Goal: Task Accomplishment & Management: Complete application form

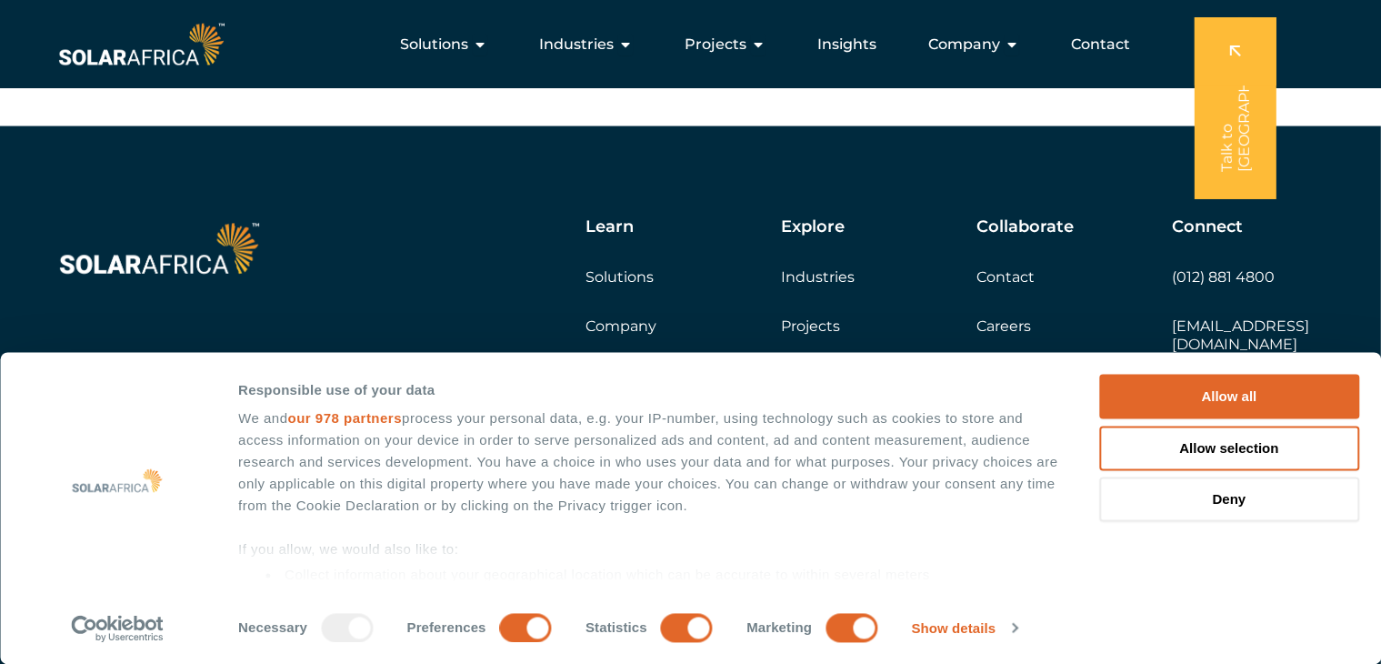
scroll to position [3013, 0]
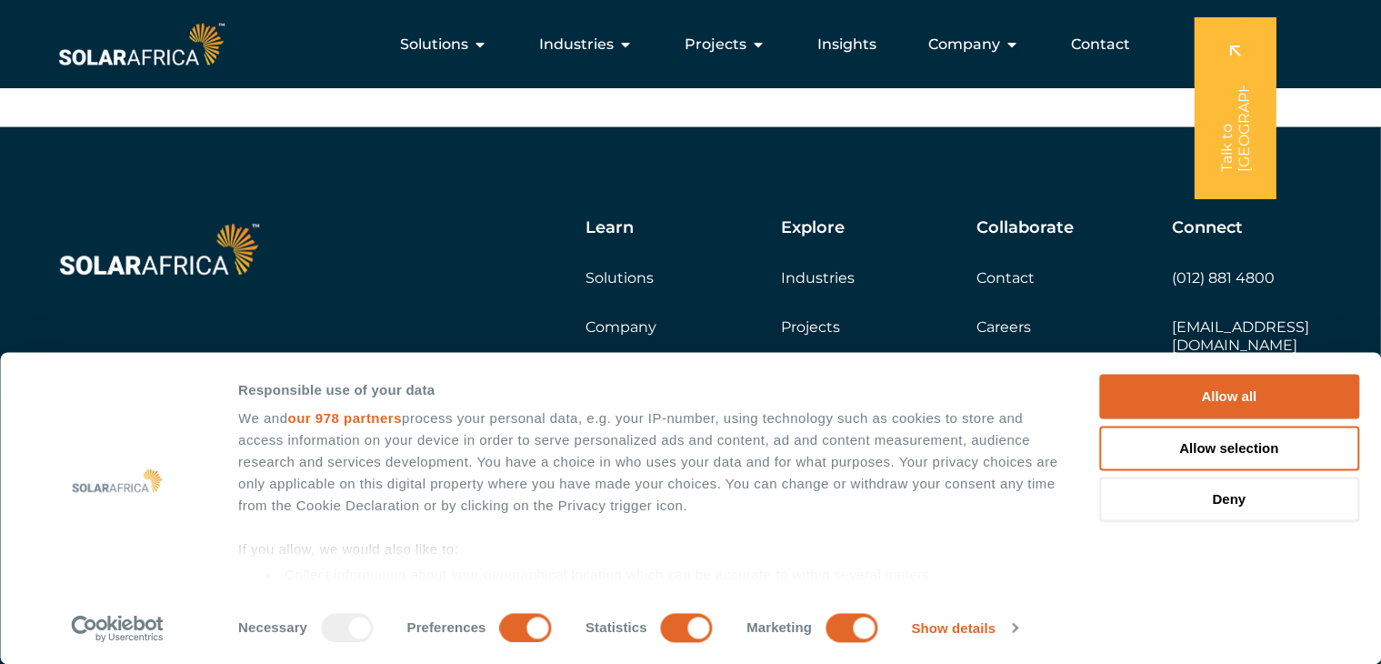
click at [1010, 324] on link "Careers" at bounding box center [1003, 326] width 55 height 17
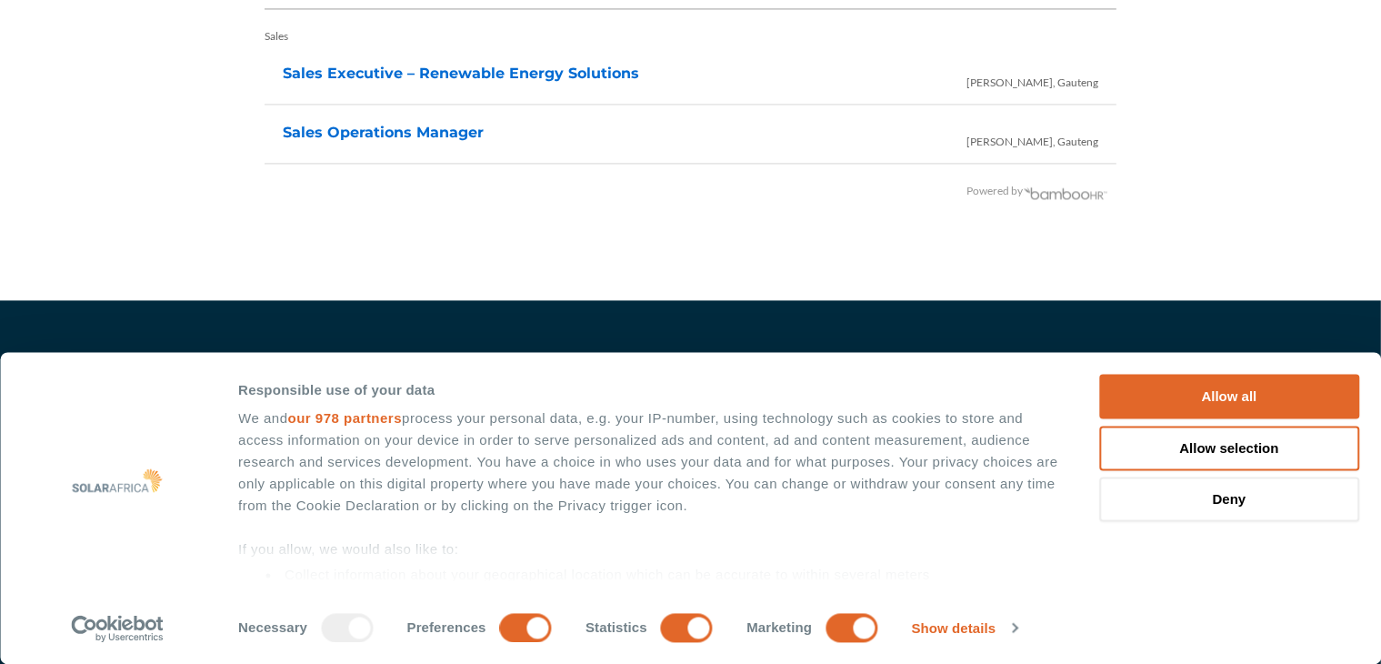
scroll to position [4024, 0]
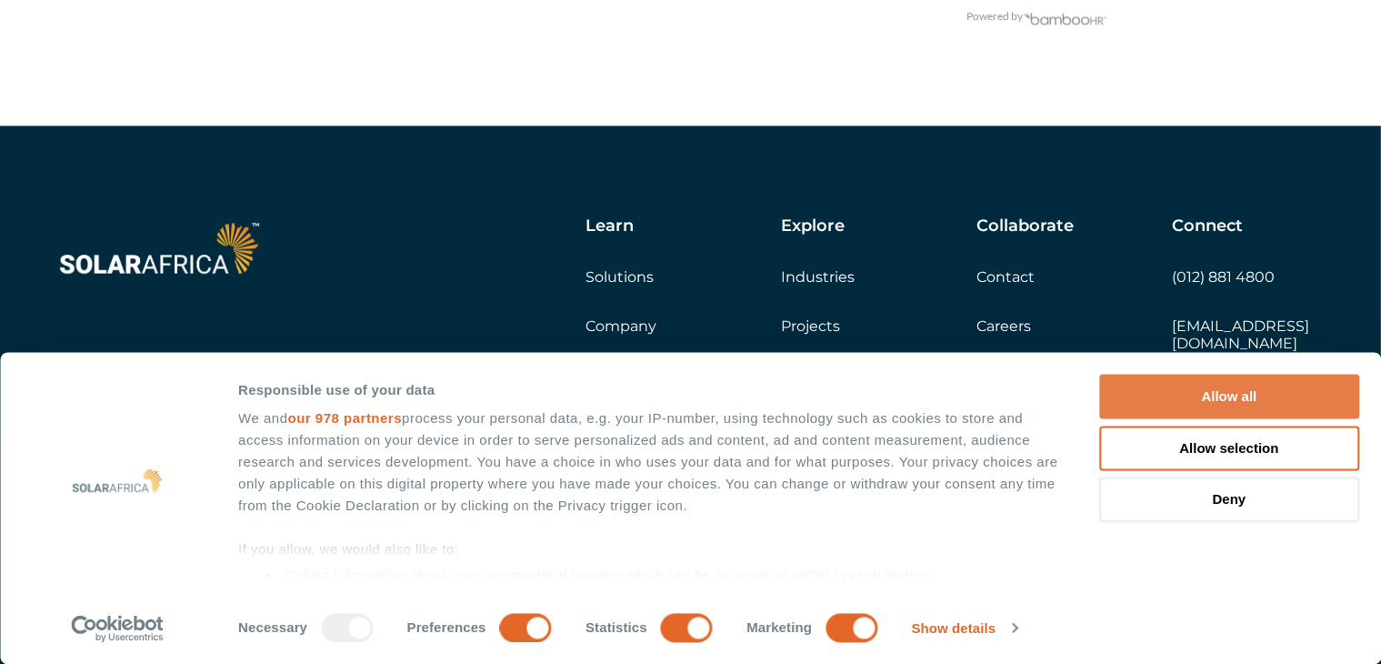
click at [1213, 387] on button "Allow all" at bounding box center [1229, 397] width 260 height 45
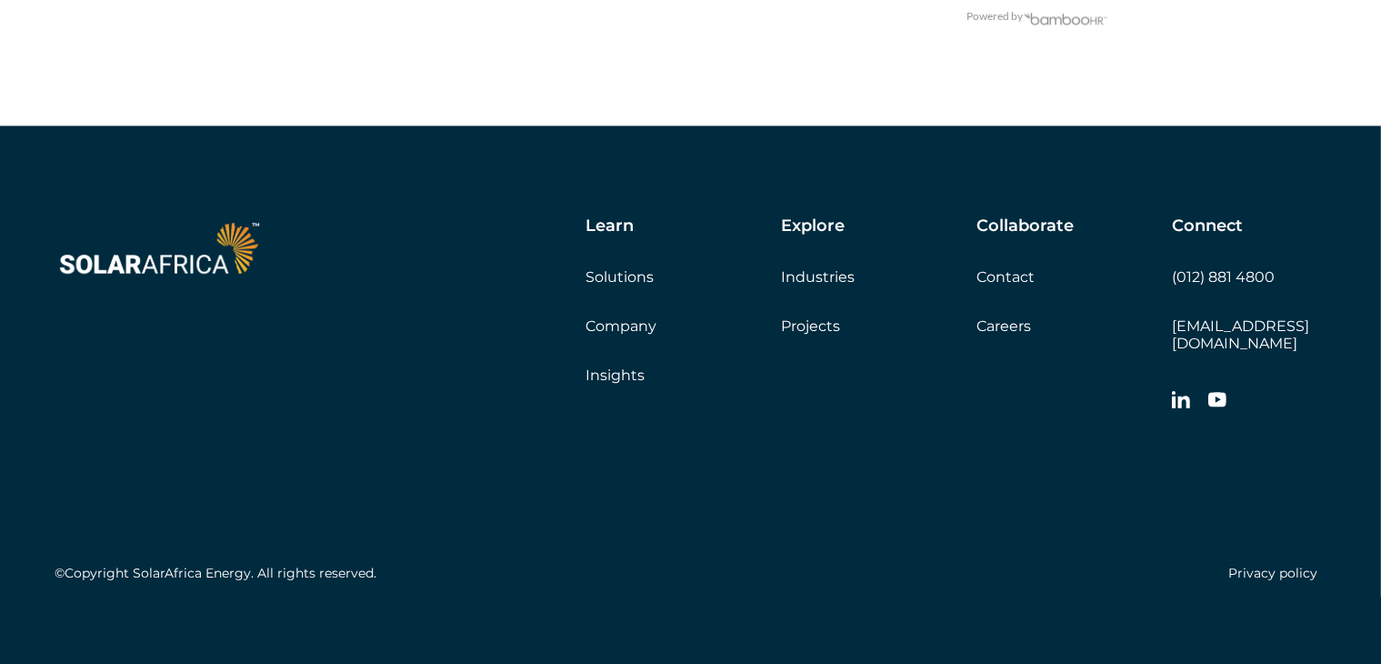
click at [986, 327] on link "Careers" at bounding box center [1003, 325] width 55 height 17
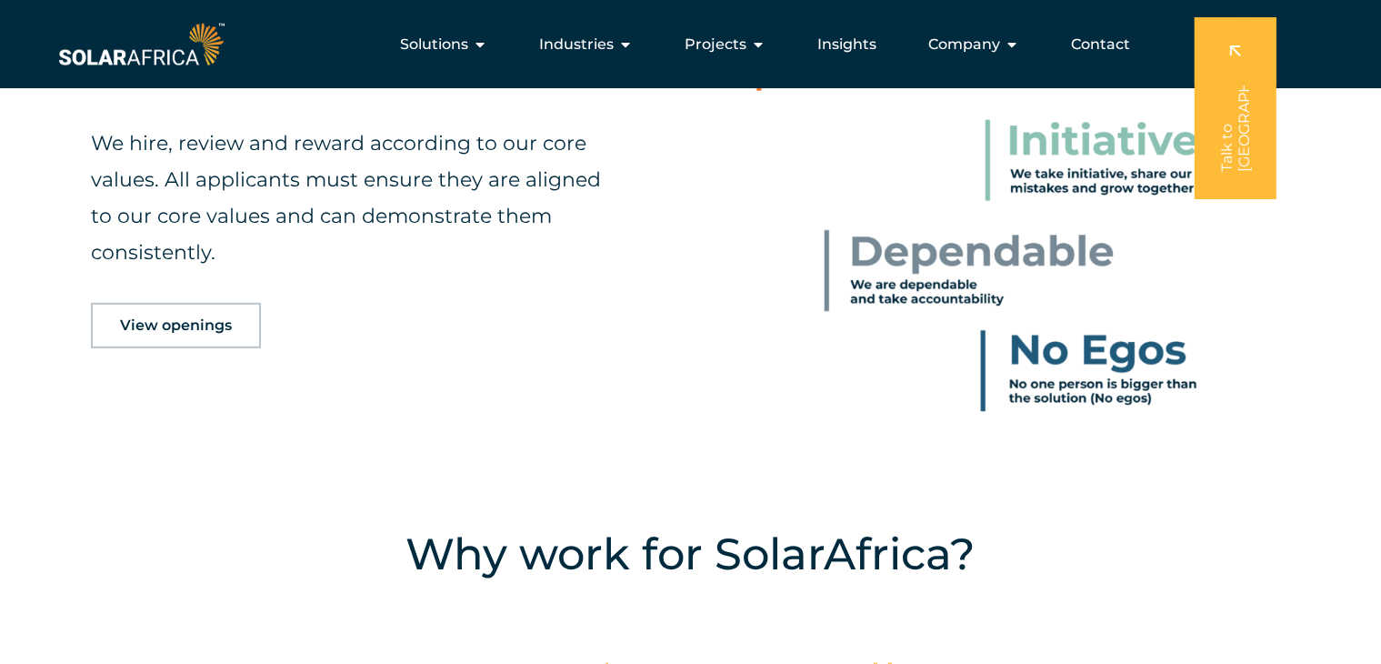
scroll to position [909, 0]
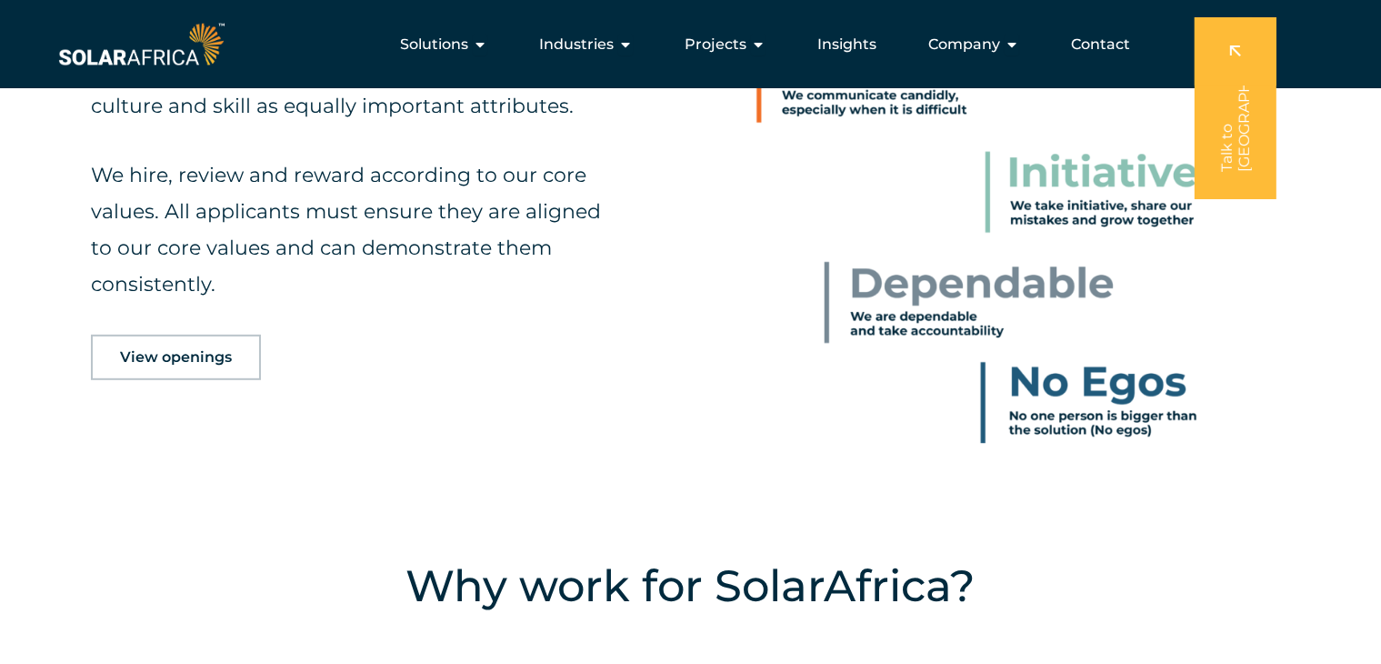
click at [207, 354] on span "View openings" at bounding box center [176, 357] width 112 height 15
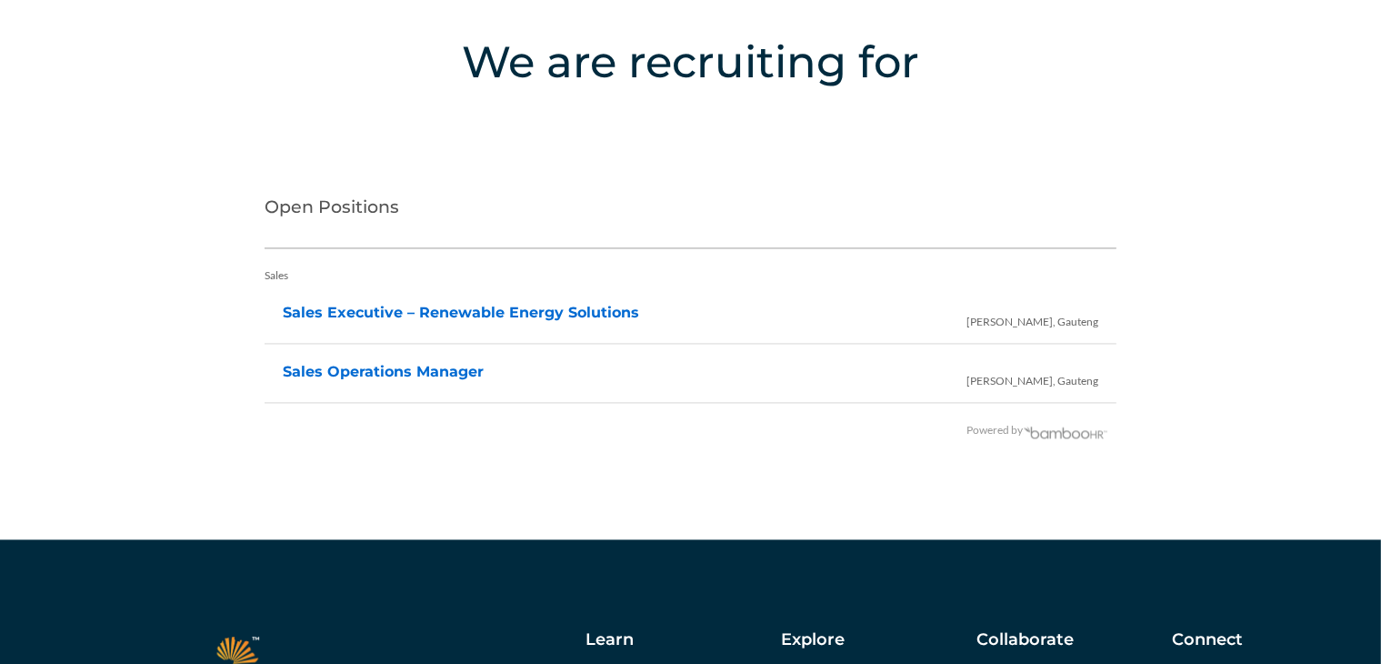
scroll to position [3622, 0]
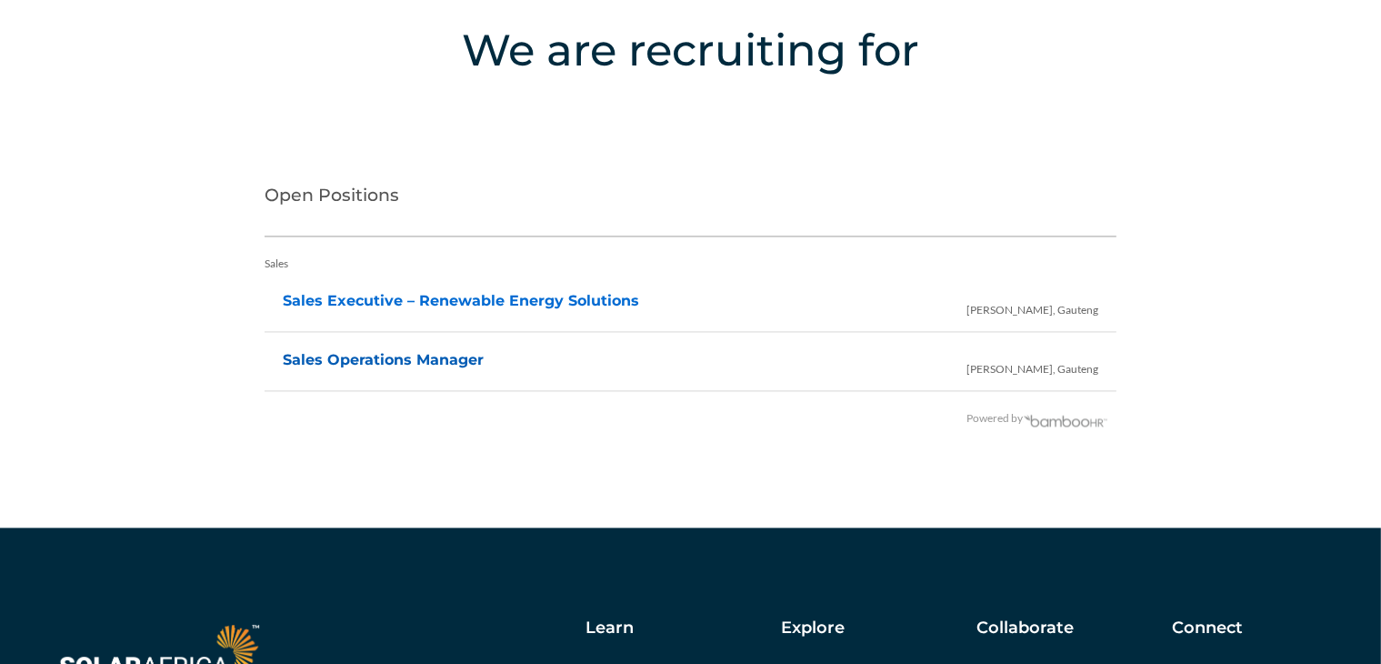
click at [425, 357] on link "Sales Operations Manager" at bounding box center [383, 359] width 201 height 17
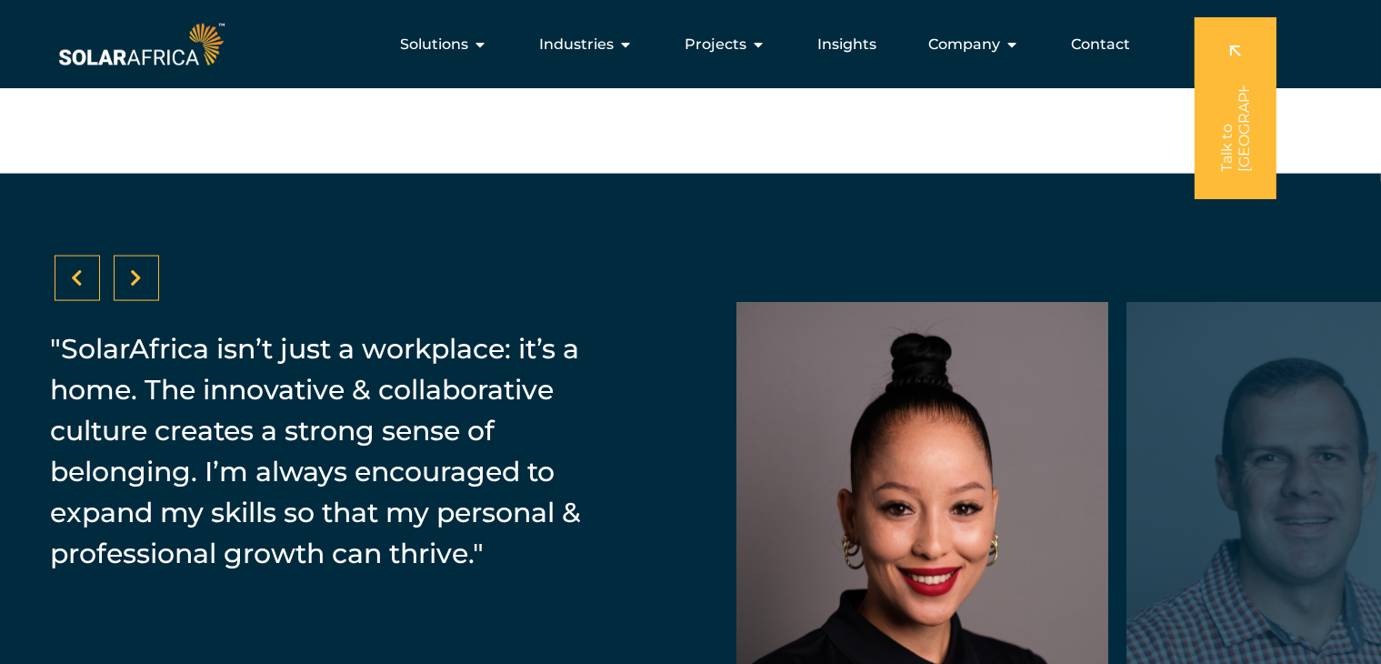
scroll to position [2569, 0]
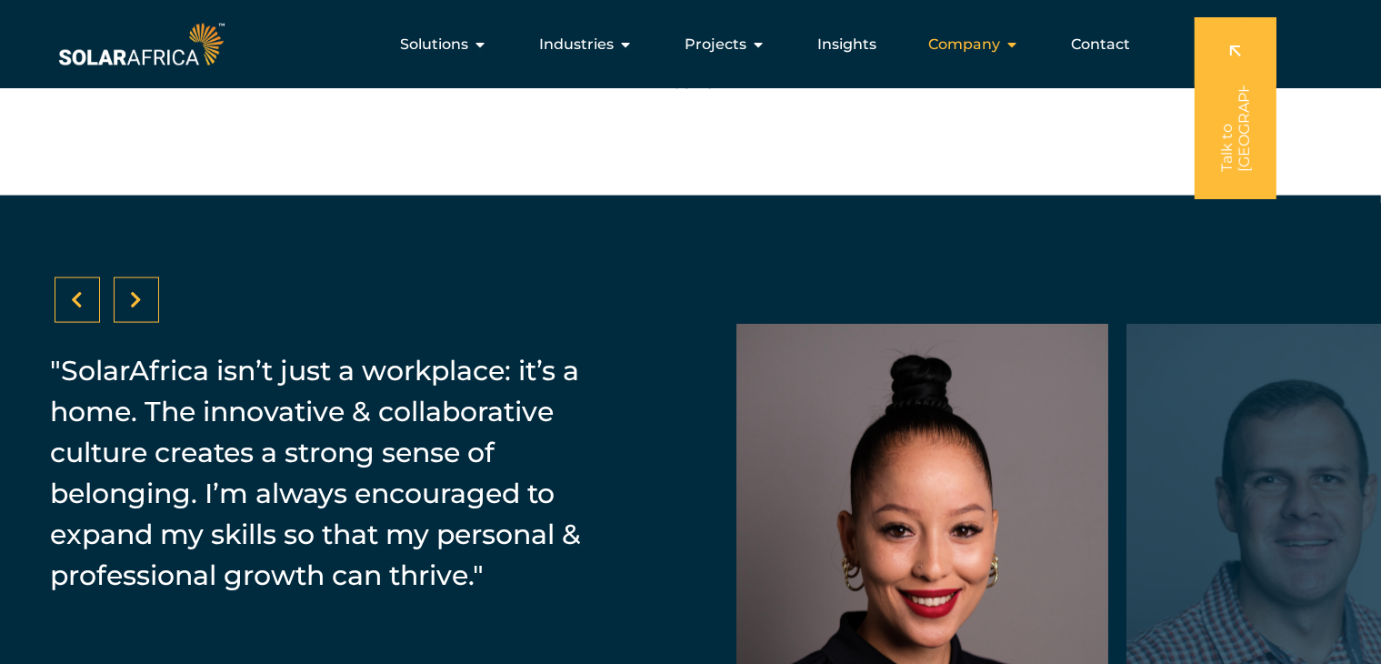
click at [1018, 51] on icon "Menu" at bounding box center [1012, 44] width 15 height 15
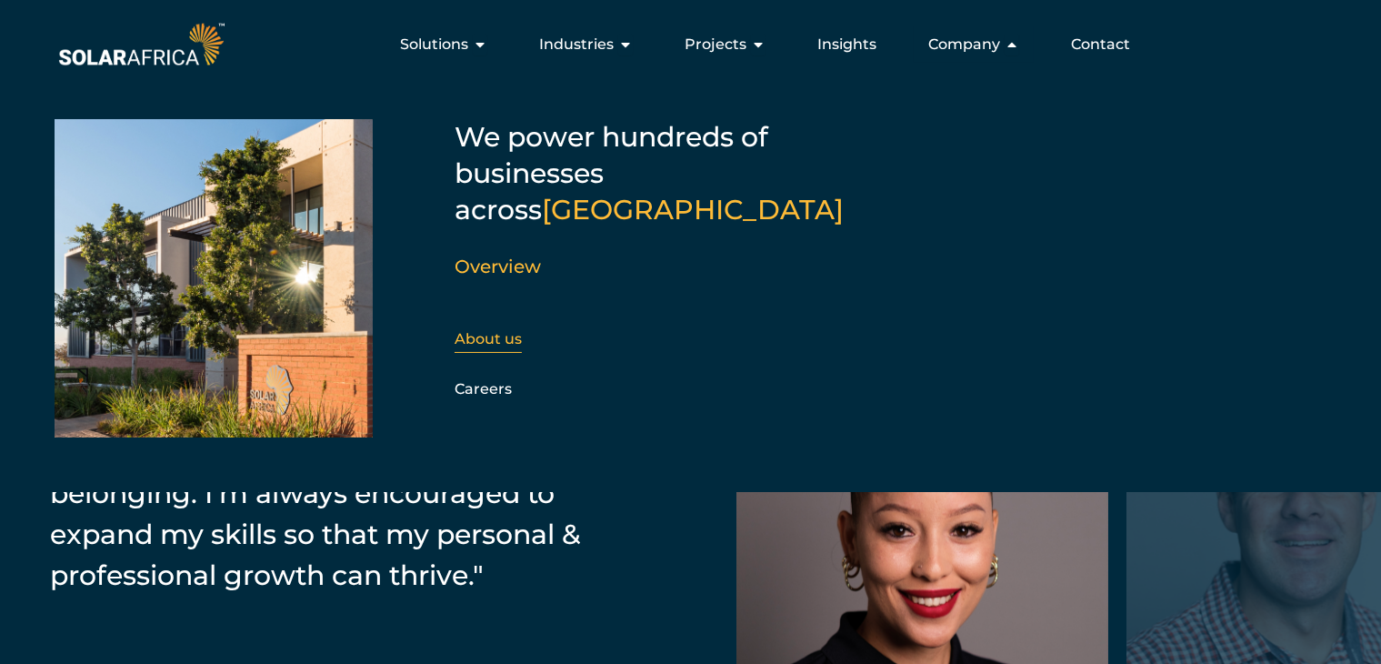
click at [491, 330] on link "About us" at bounding box center [488, 338] width 67 height 17
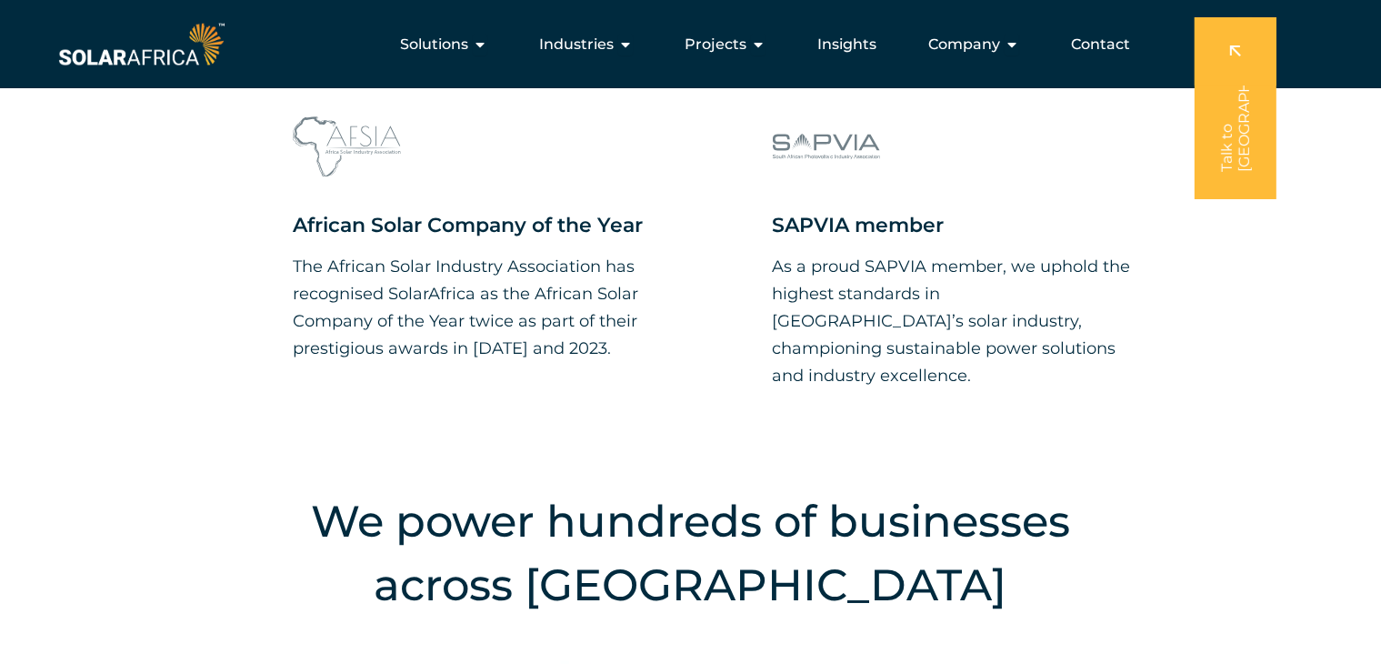
scroll to position [1090, 0]
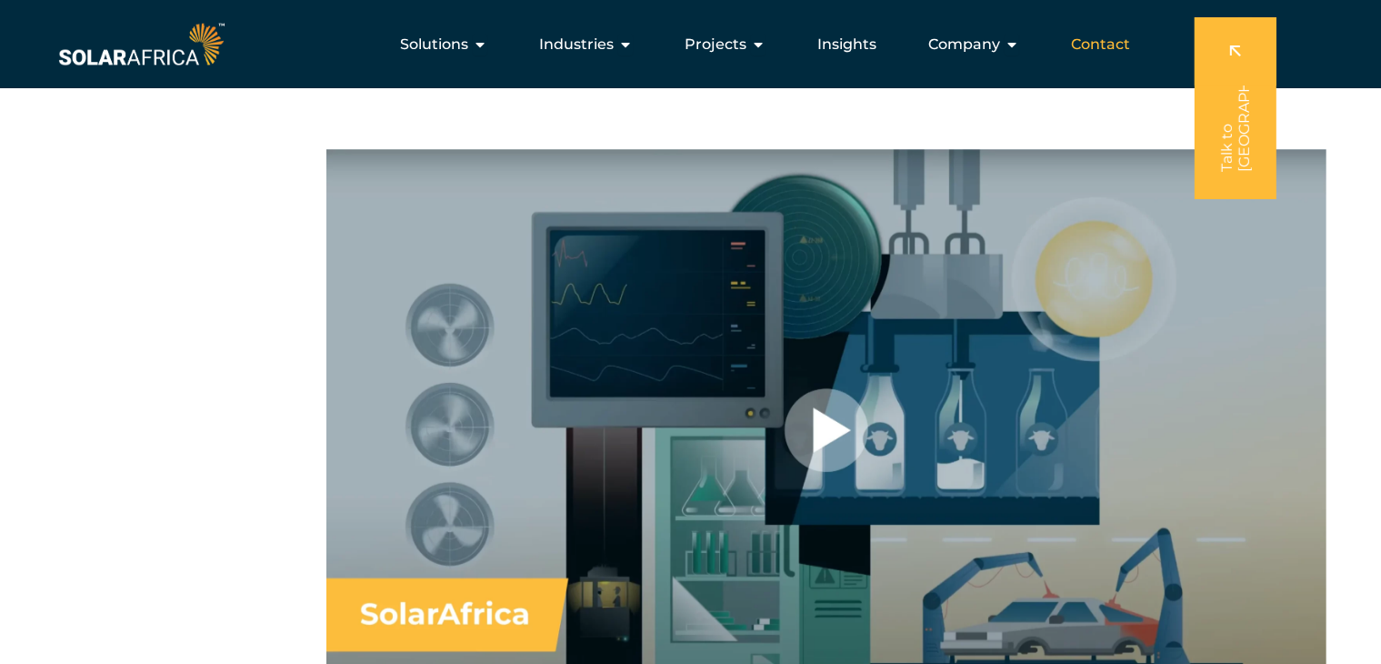
click at [1100, 42] on span "Contact" at bounding box center [1100, 45] width 59 height 22
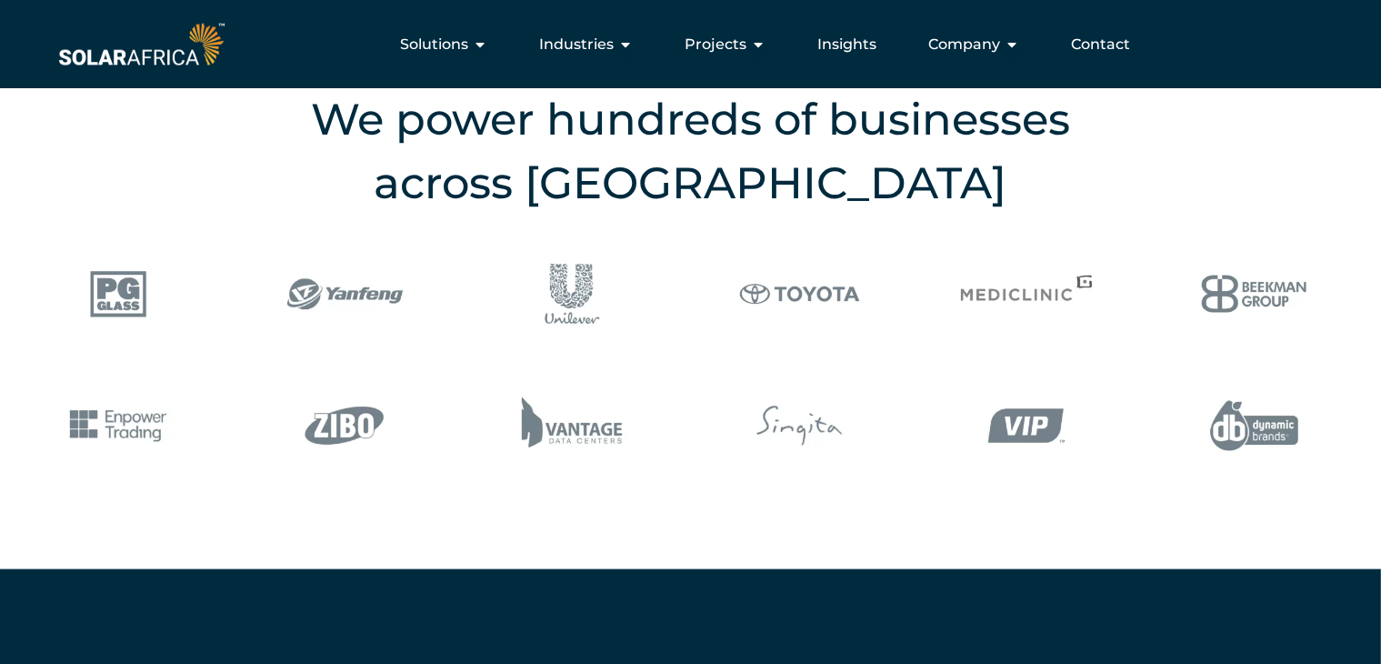
scroll to position [1831, 0]
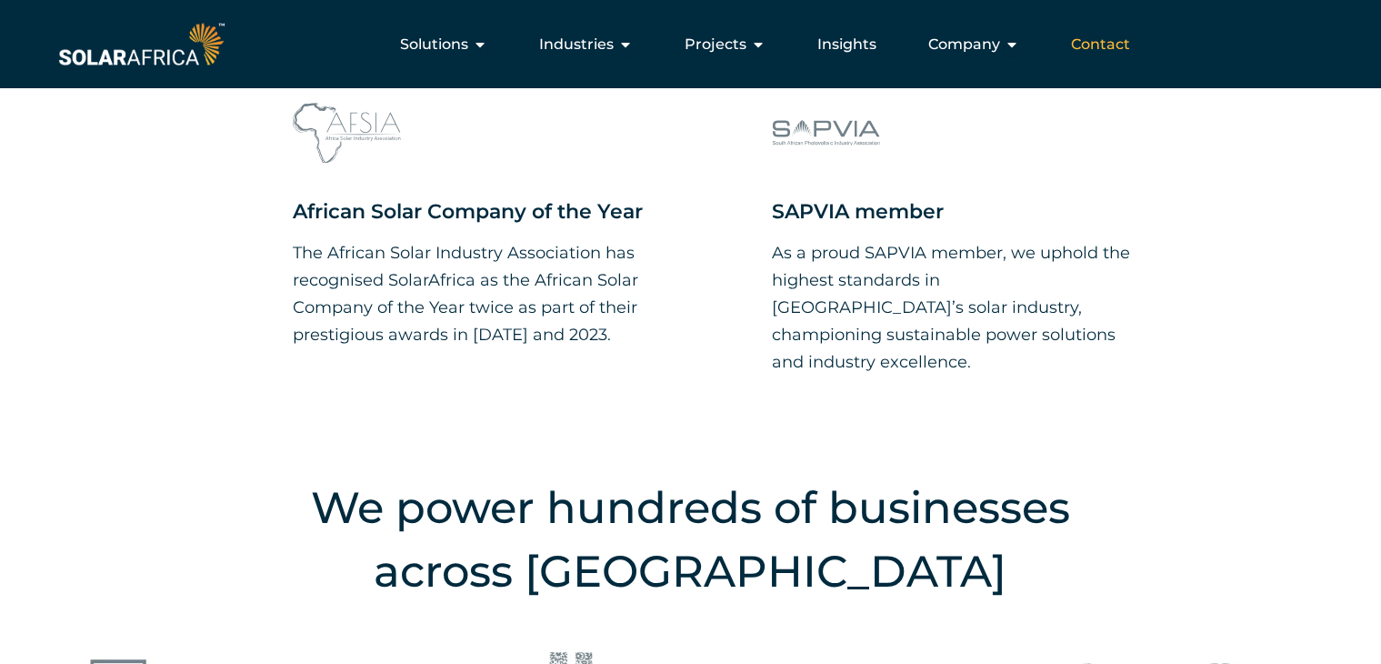
click at [1098, 52] on span "Contact" at bounding box center [1100, 45] width 59 height 22
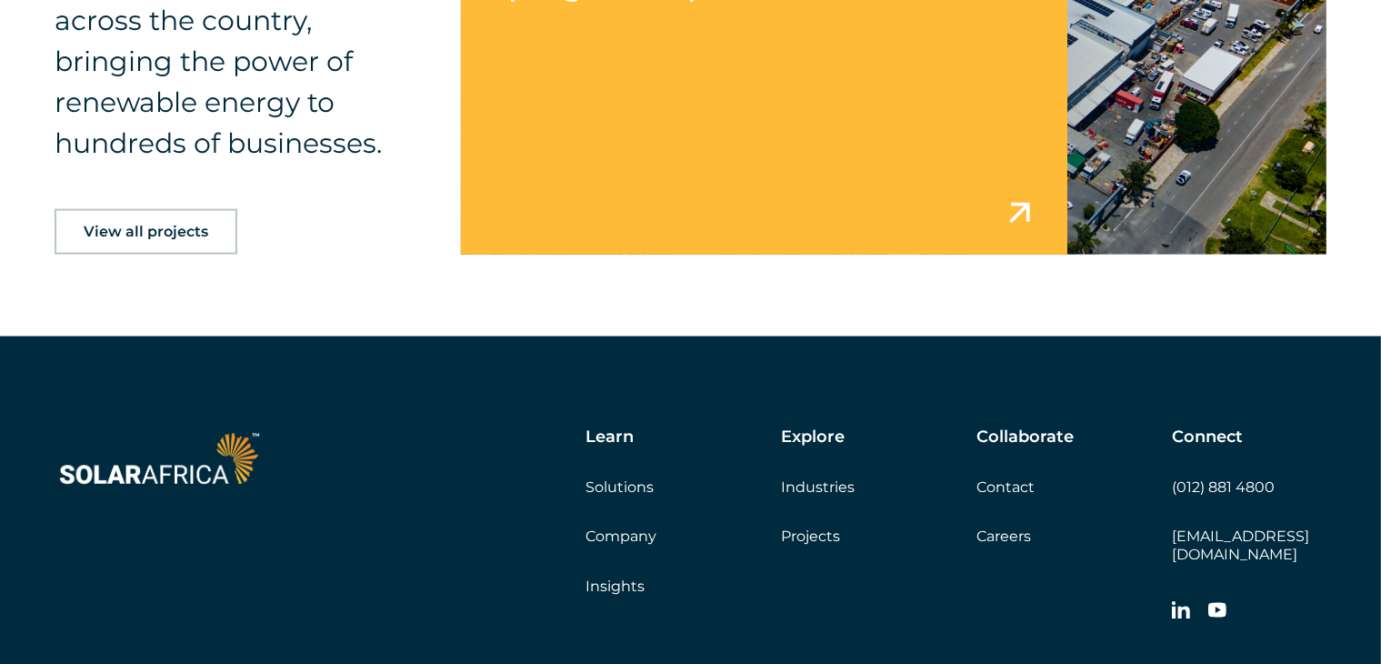
scroll to position [3014, 0]
